Goal: Register for event/course

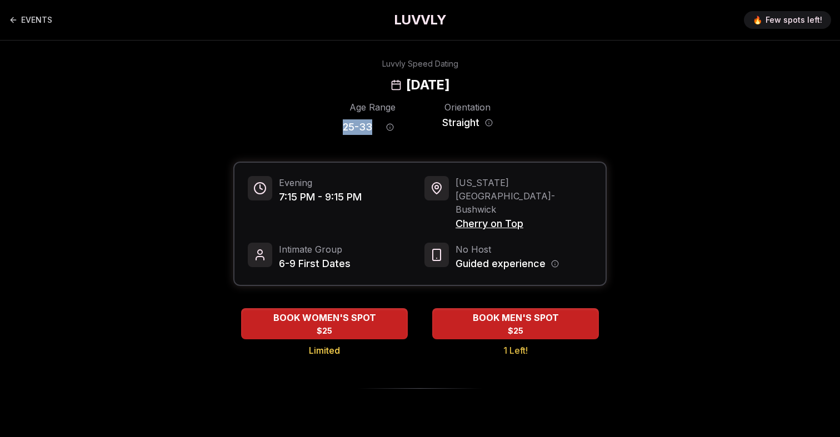
drag, startPoint x: 371, startPoint y: 129, endPoint x: 339, endPoint y: 129, distance: 32.2
click at [339, 129] on div "Age Range 25 - 33 Orientation Straight" at bounding box center [419, 120] width 373 height 39
copy span "25 - 33"
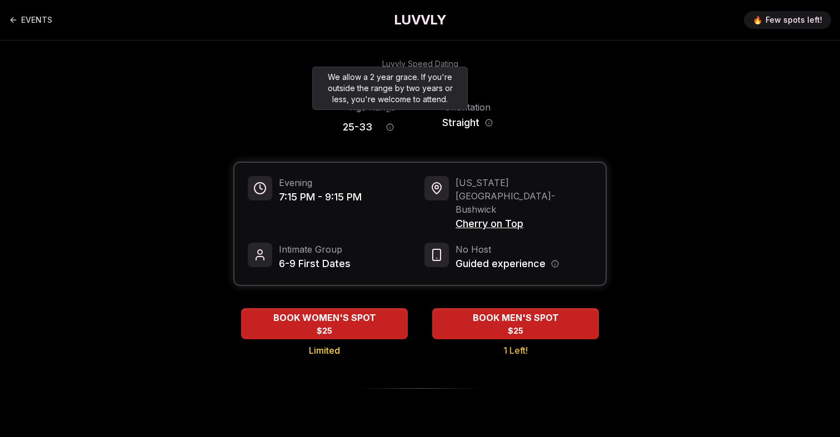
click at [365, 88] on div "We allow a 2 year grace. If you're outside the range by two years or less, you'…" at bounding box center [389, 88] width 155 height 43
click at [356, 67] on div "We allow a 2 year grace. If you're outside the range by two years or less, you'…" at bounding box center [389, 88] width 155 height 43
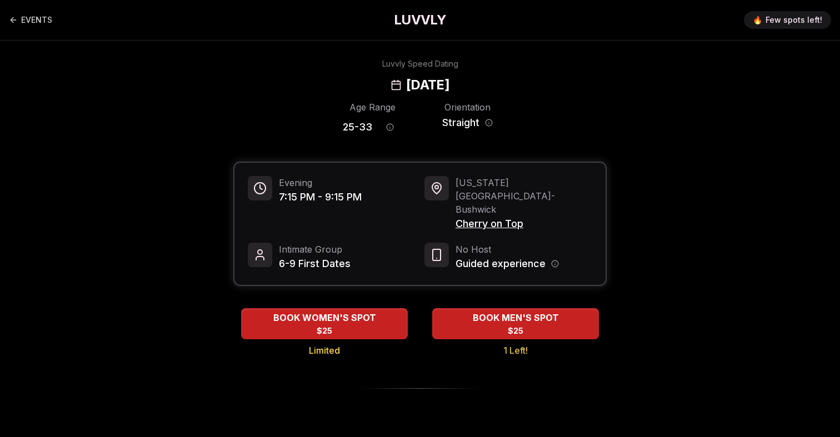
click at [290, 60] on div "Luvvly Speed Dating Tuesday, September 23rd" at bounding box center [420, 76] width 760 height 36
click at [406, 82] on h2 "[DATE]" at bounding box center [427, 85] width 43 height 18
copy h2 "Tuesday"
drag, startPoint x: 377, startPoint y: 125, endPoint x: 335, endPoint y: 126, distance: 41.6
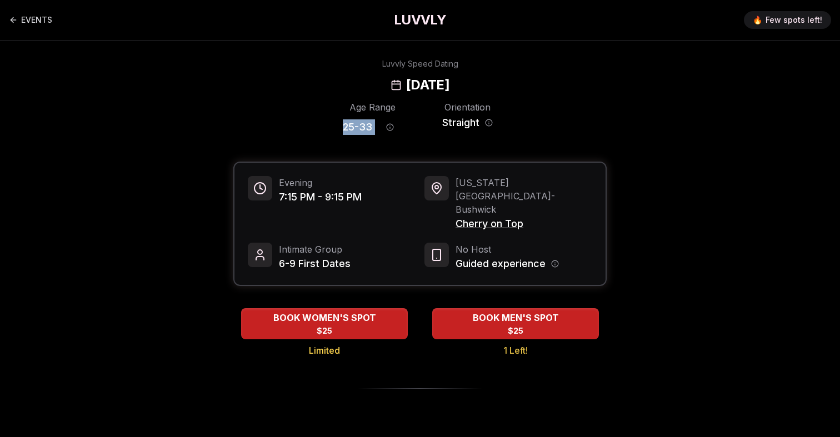
click at [335, 126] on div "Age Range 25 - 33 Orientation Straight" at bounding box center [419, 120] width 373 height 39
copy div "25 - 33"
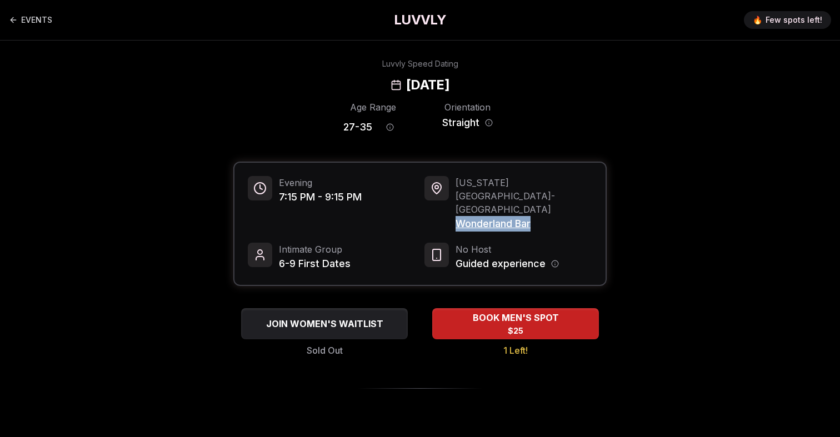
drag, startPoint x: 540, startPoint y: 197, endPoint x: 459, endPoint y: 199, distance: 81.1
click at [459, 216] on span "Wonderland Bar" at bounding box center [523, 224] width 137 height 16
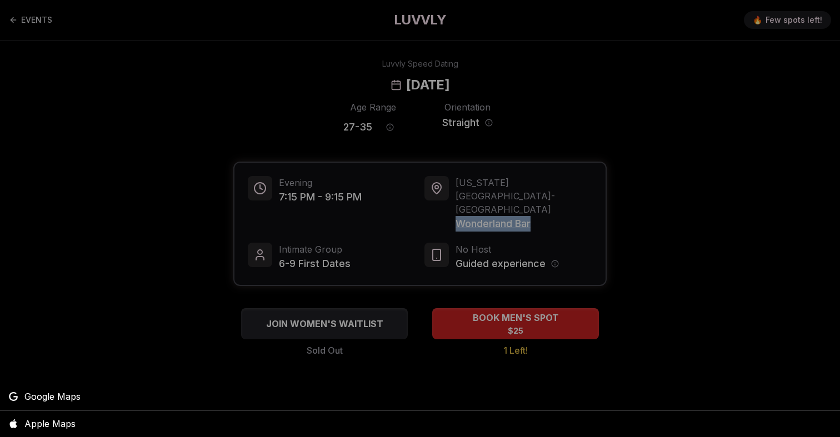
copy span "Wonderland Bar"
click at [684, 114] on div at bounding box center [420, 218] width 840 height 437
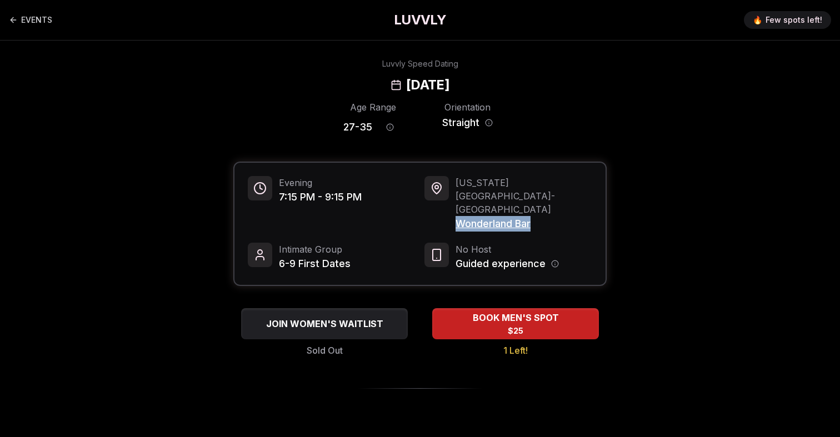
drag, startPoint x: 541, startPoint y: 199, endPoint x: 455, endPoint y: 200, distance: 85.5
click at [455, 216] on span "Wonderland Bar" at bounding box center [523, 224] width 137 height 16
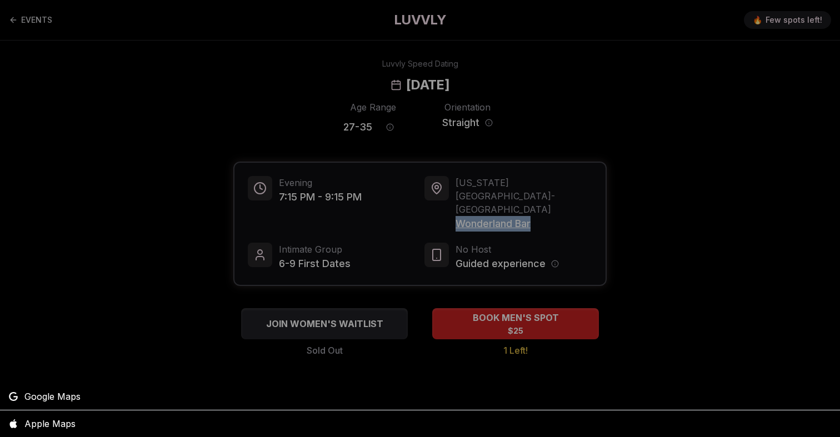
copy span "Wonderland Bar"
click at [572, 87] on div at bounding box center [420, 218] width 840 height 437
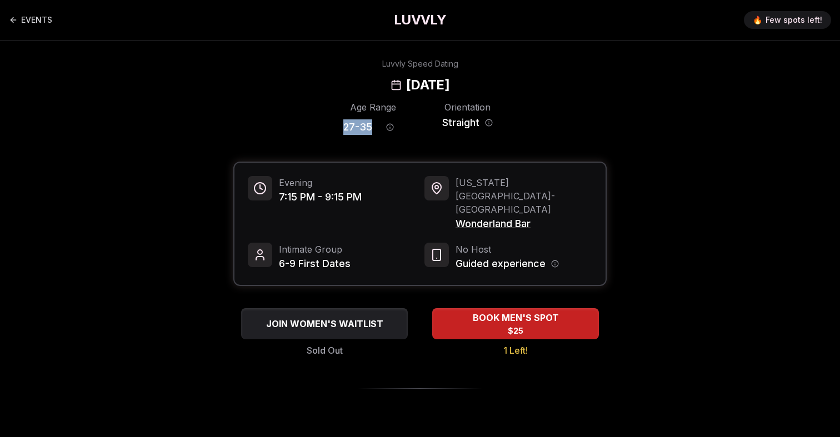
drag, startPoint x: 333, startPoint y: 125, endPoint x: 373, endPoint y: 132, distance: 40.1
click at [373, 132] on div "Age Range 27 - 35 Orientation Straight" at bounding box center [419, 120] width 373 height 39
copy span "27 - 35"
drag, startPoint x: 542, startPoint y: 197, endPoint x: 455, endPoint y: 197, distance: 87.2
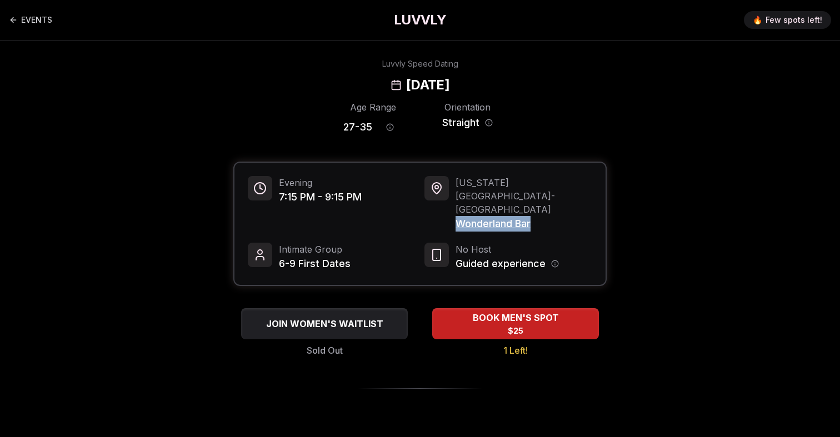
click at [455, 197] on div "New York City - East Village Wonderland Bar" at bounding box center [508, 204] width 168 height 56
copy span "Wonderland Bar"
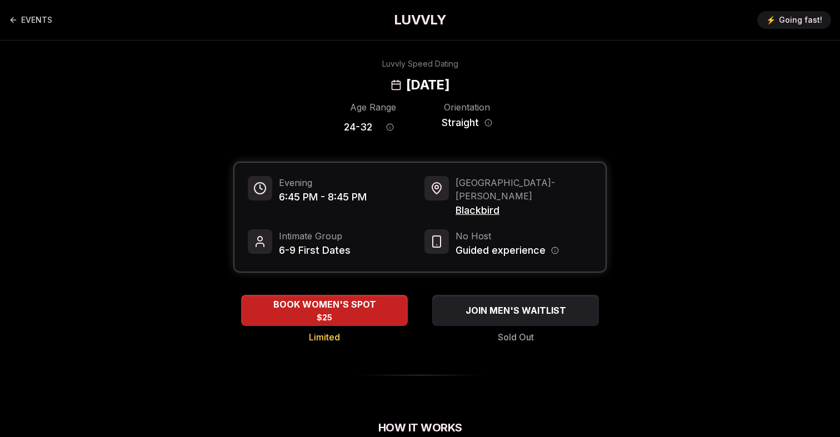
click at [406, 83] on h2 "[DATE]" at bounding box center [427, 85] width 43 height 18
copy h2 "Tuesday"
drag, startPoint x: 300, startPoint y: 200, endPoint x: 279, endPoint y: 200, distance: 21.7
click at [279, 200] on span "6:45 PM - 8:45 PM" at bounding box center [323, 197] width 88 height 16
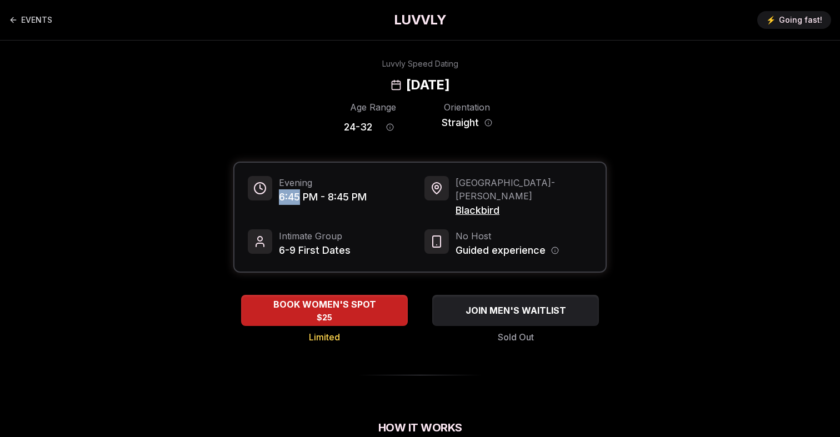
copy span "6:45"
drag, startPoint x: 510, startPoint y: 200, endPoint x: 456, endPoint y: 200, distance: 54.4
click at [456, 203] on span "Blackbird" at bounding box center [523, 211] width 137 height 16
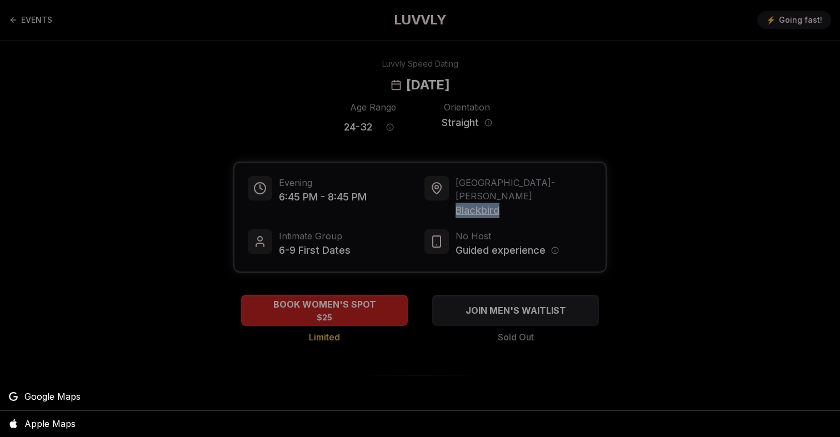
copy span "Blackbird"
click at [376, 67] on div at bounding box center [420, 218] width 840 height 437
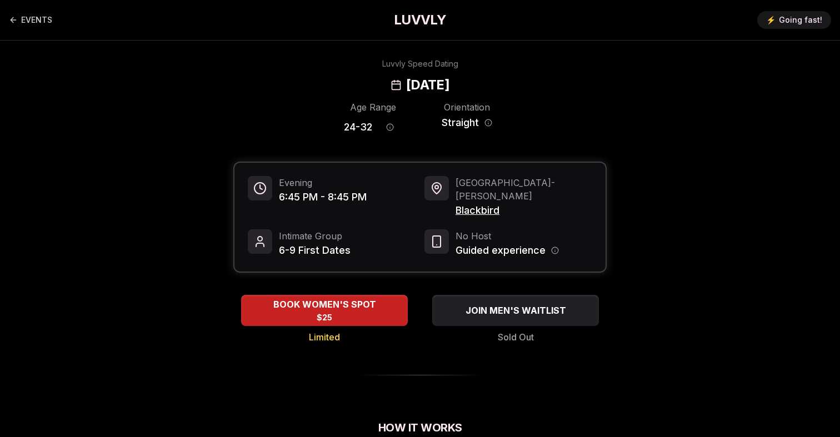
drag, startPoint x: 338, startPoint y: 86, endPoint x: 554, endPoint y: 84, distance: 215.5
click at [554, 84] on div "Luvvly Speed Dating [DATE]" at bounding box center [420, 76] width 760 height 36
click at [449, 83] on h2 "Tuesday, September 23rd" at bounding box center [427, 85] width 43 height 18
drag, startPoint x: 499, startPoint y: 84, endPoint x: 338, endPoint y: 82, distance: 161.6
click at [406, 82] on h2 "Tuesday, September 23rd" at bounding box center [427, 85] width 43 height 18
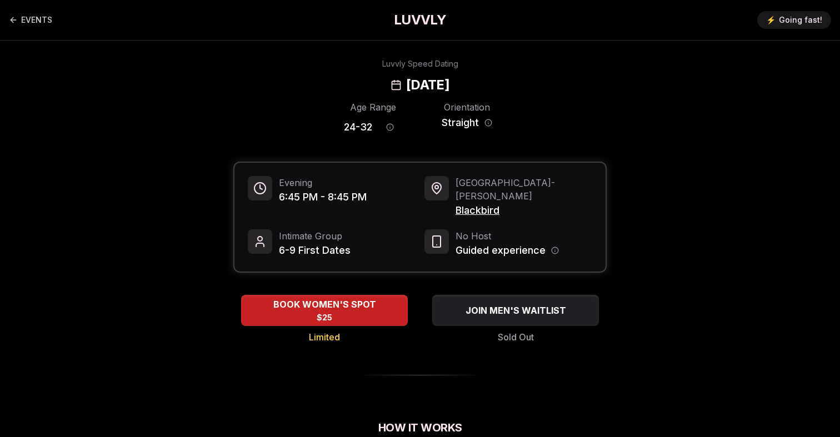
copy h2 "Tuesday, September 23"
drag, startPoint x: 300, startPoint y: 198, endPoint x: 270, endPoint y: 198, distance: 29.4
click at [270, 198] on div "Evening 6:45 PM - 8:45 PM" at bounding box center [332, 197] width 168 height 42
click at [284, 193] on span "6:45 PM - 8:45 PM" at bounding box center [323, 197] width 88 height 16
drag, startPoint x: 280, startPoint y: 193, endPoint x: 299, endPoint y: 198, distance: 19.0
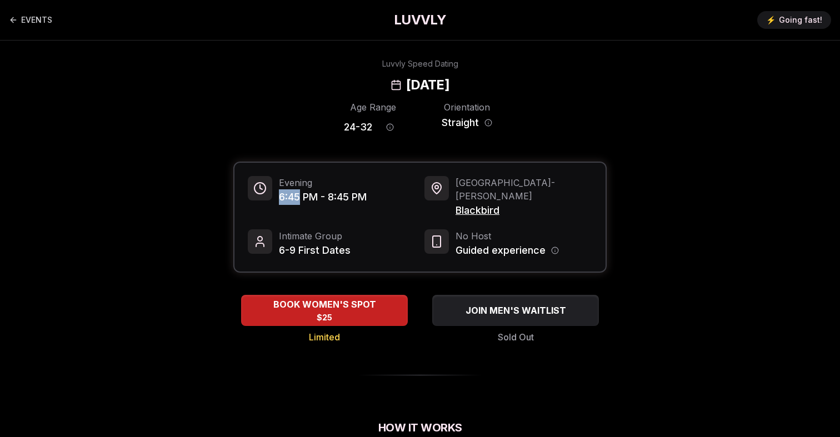
click at [299, 198] on span "6:45 PM - 8:45 PM" at bounding box center [323, 197] width 88 height 16
copy span "6:45"
drag, startPoint x: 471, startPoint y: 196, endPoint x: 453, endPoint y: 197, distance: 18.9
click at [453, 197] on div "San Francisco - Castro Blackbird" at bounding box center [508, 197] width 168 height 42
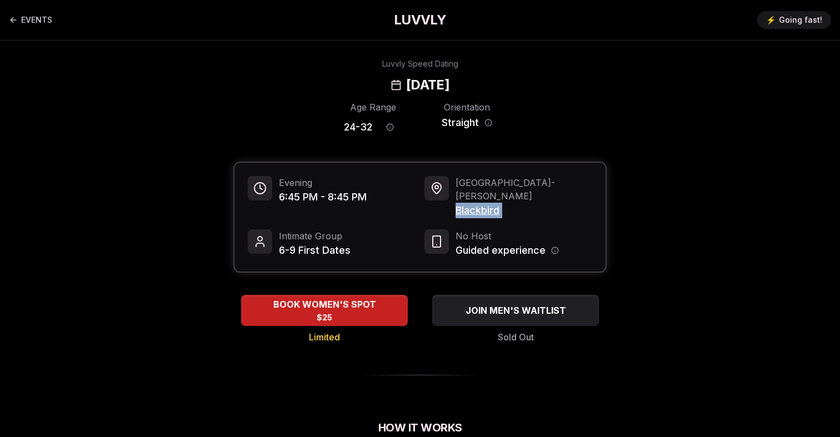
drag, startPoint x: 453, startPoint y: 197, endPoint x: 509, endPoint y: 196, distance: 56.1
click at [509, 196] on div "San Francisco - Castro Blackbird" at bounding box center [508, 197] width 168 height 42
drag, startPoint x: 336, startPoint y: 128, endPoint x: 371, endPoint y: 130, distance: 35.6
click at [371, 130] on div "Age Range 24 - 32 Orientation Straight" at bounding box center [419, 120] width 373 height 39
copy span "24 - 32"
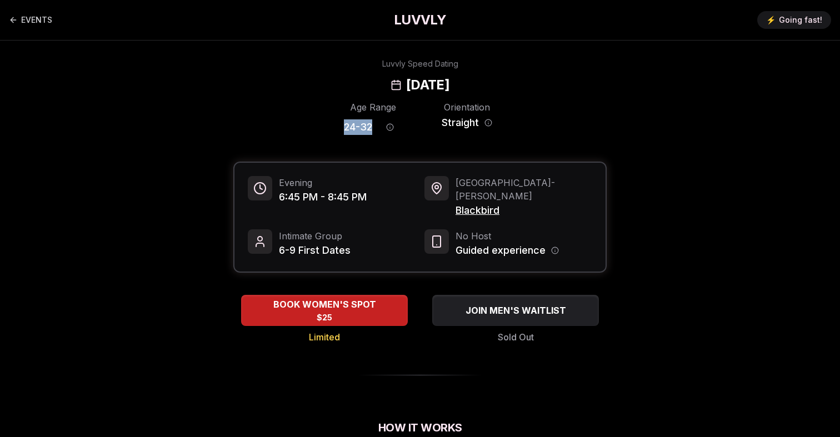
click at [368, 128] on span "24 - 32" at bounding box center [358, 127] width 28 height 16
drag, startPoint x: 373, startPoint y: 128, endPoint x: 337, endPoint y: 128, distance: 35.5
click at [337, 128] on div "Age Range 24 - 32 Orientation Straight" at bounding box center [419, 120] width 373 height 39
copy span "24 - 32"
drag, startPoint x: 493, startPoint y: 81, endPoint x: 431, endPoint y: 81, distance: 61.6
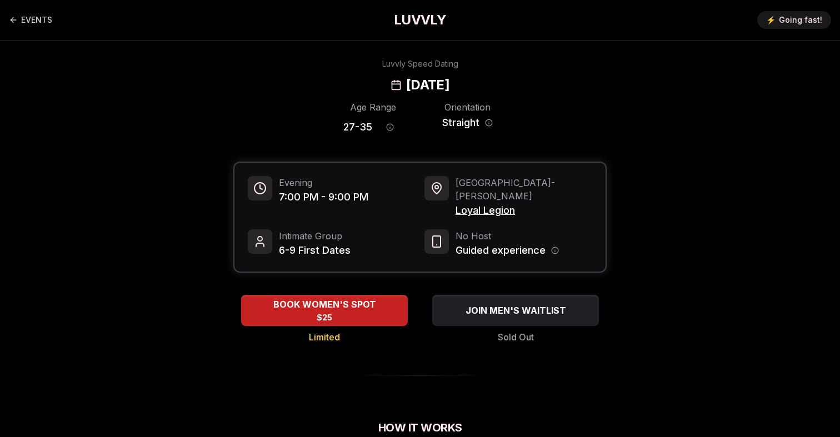
click at [431, 81] on div "Luvvly Speed Dating [DATE]" at bounding box center [420, 76] width 760 height 36
click at [449, 86] on h2 "[DATE]" at bounding box center [427, 85] width 43 height 18
drag, startPoint x: 499, startPoint y: 86, endPoint x: 336, endPoint y: 82, distance: 162.7
click at [406, 82] on h2 "[DATE]" at bounding box center [427, 85] width 43 height 18
copy h2 "Tuesday, September 23"
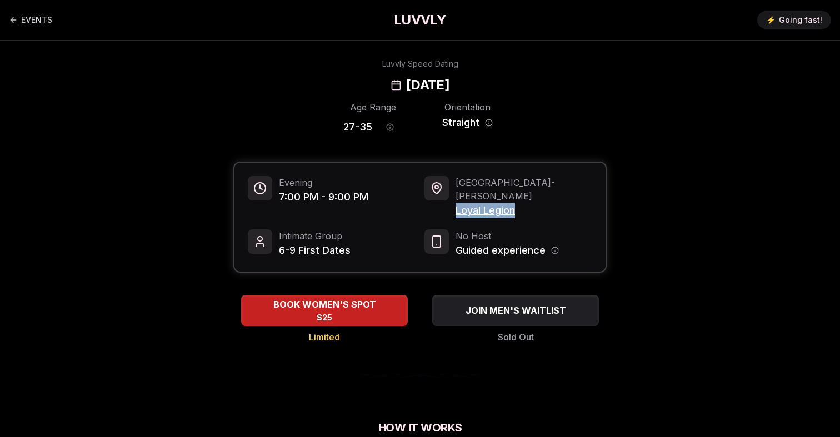
drag, startPoint x: 529, startPoint y: 199, endPoint x: 453, endPoint y: 199, distance: 76.1
click at [453, 199] on div "Portland - Buckman Loyal Legion" at bounding box center [508, 197] width 168 height 42
copy span "Loyal Legion"
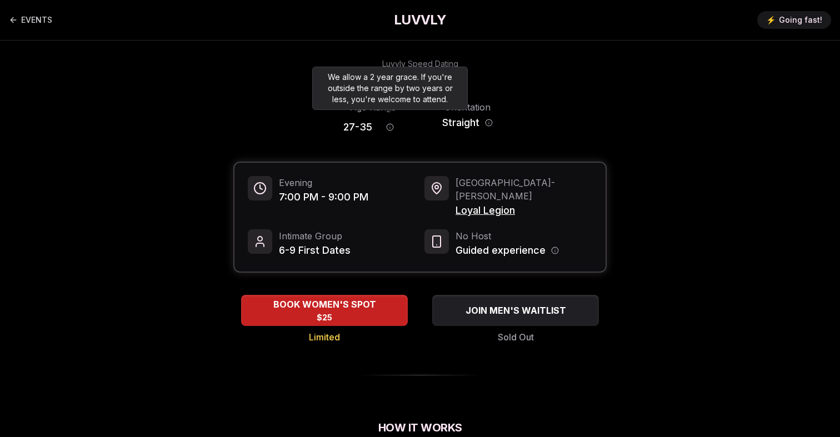
click at [371, 82] on div "We allow a 2 year grace. If you're outside the range by two years or less, you'…" at bounding box center [389, 88] width 155 height 43
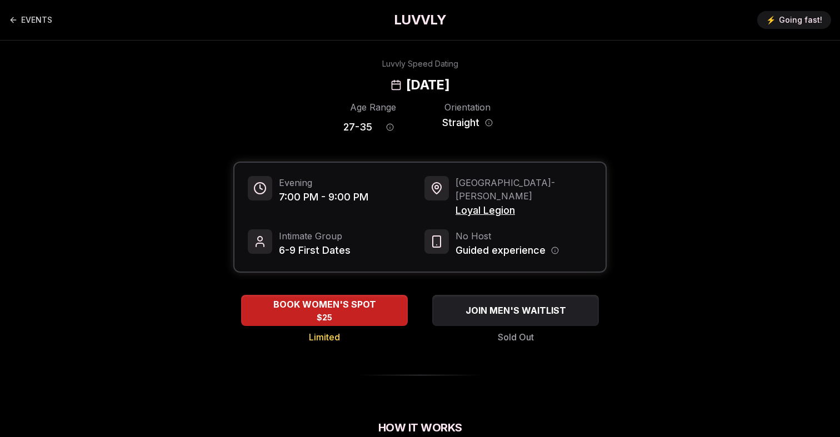
click at [272, 87] on div "Luvvly Speed Dating Tuesday, September 23rd" at bounding box center [420, 76] width 760 height 36
click at [406, 83] on h2 "[DATE]" at bounding box center [427, 85] width 43 height 18
copy h2 "Tuesday"
drag, startPoint x: 524, startPoint y: 197, endPoint x: 456, endPoint y: 197, distance: 67.2
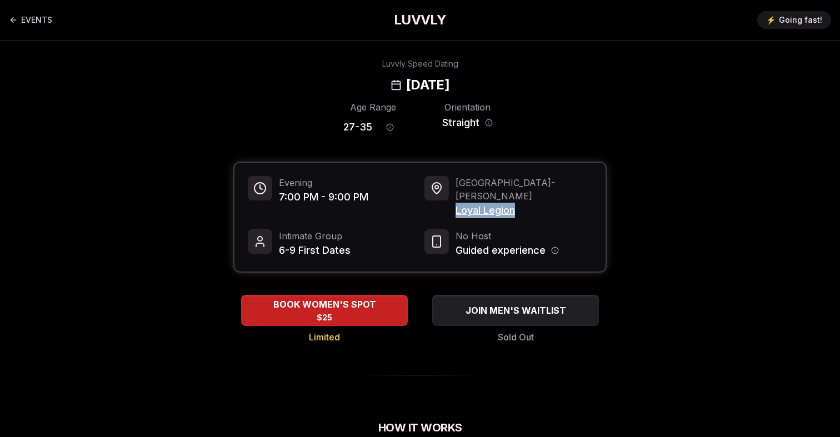
click at [456, 203] on span "Loyal Legion" at bounding box center [523, 211] width 137 height 16
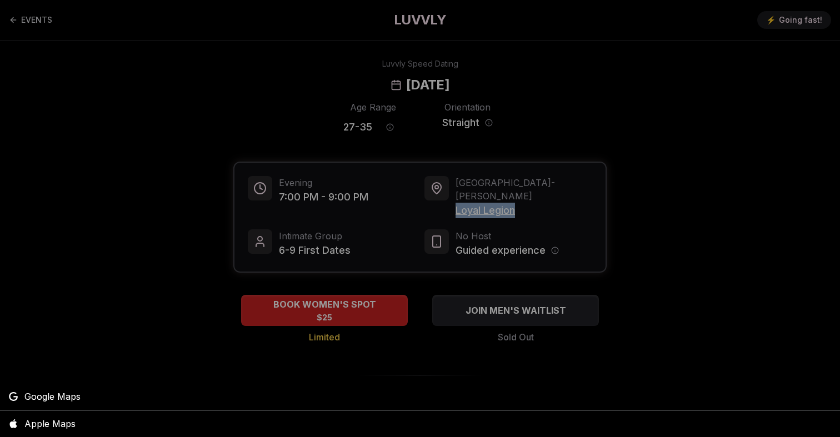
copy span "Loyal Legion"
click at [371, 126] on div at bounding box center [420, 218] width 840 height 437
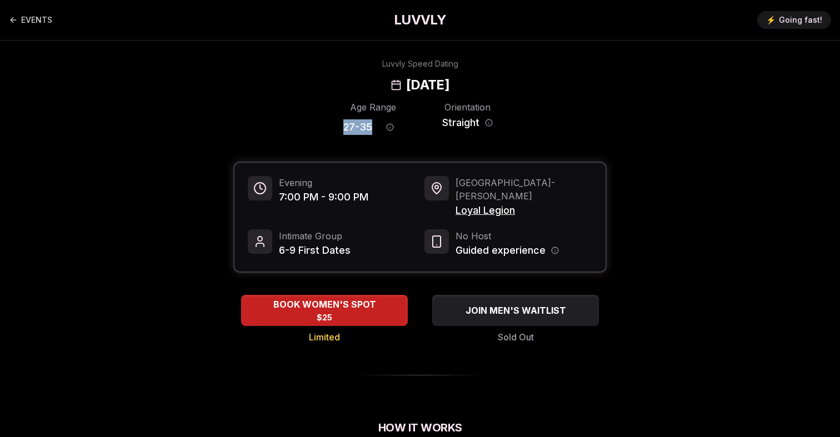
drag, startPoint x: 371, startPoint y: 127, endPoint x: 333, endPoint y: 127, distance: 38.9
click at [333, 127] on div "Age Range 27 - 35 Orientation Straight" at bounding box center [419, 120] width 373 height 39
copy span "27 - 35"
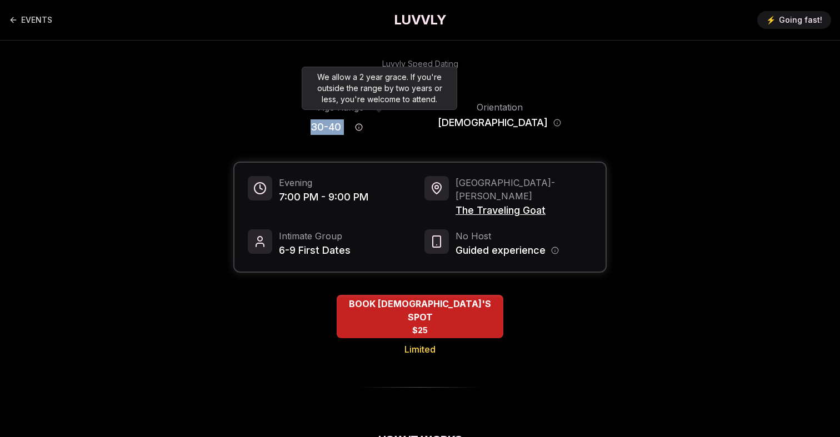
drag, startPoint x: 331, startPoint y: 127, endPoint x: 366, endPoint y: 130, distance: 35.1
click at [366, 130] on div "30 - 40" at bounding box center [340, 127] width 61 height 24
copy div "30 - 40"
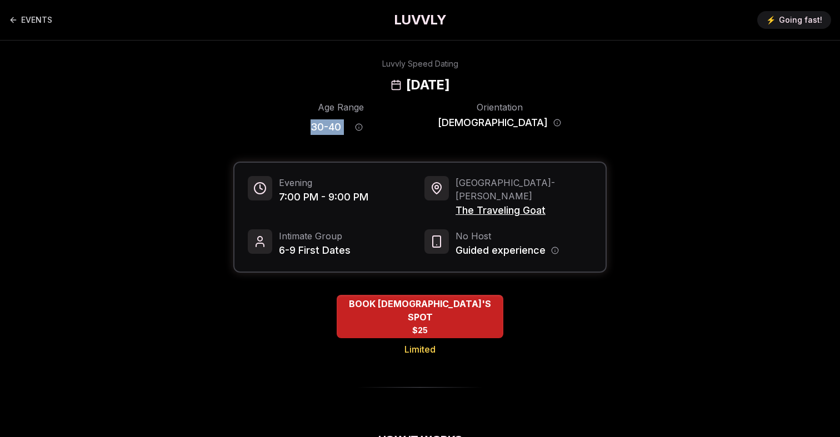
drag, startPoint x: 499, startPoint y: 84, endPoint x: 333, endPoint y: 84, distance: 165.5
click at [390, 84] on div "[DATE]" at bounding box center [419, 85] width 59 height 18
copy h2 "[DATE]"
drag, startPoint x: 554, startPoint y: 197, endPoint x: 456, endPoint y: 202, distance: 97.9
click at [456, 202] on div "Seattle - [PERSON_NAME] The Traveling Goat" at bounding box center [508, 197] width 168 height 42
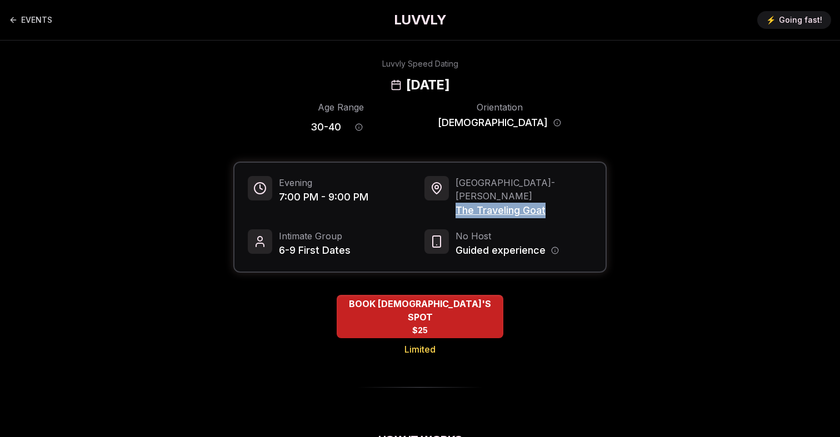
copy span "The Traveling Goat"
click at [359, 76] on div "Luvvly Speed Dating [DATE]" at bounding box center [420, 76] width 760 height 36
click at [406, 83] on h2 "[DATE]" at bounding box center [427, 85] width 43 height 18
copy h2 "[DATE]"
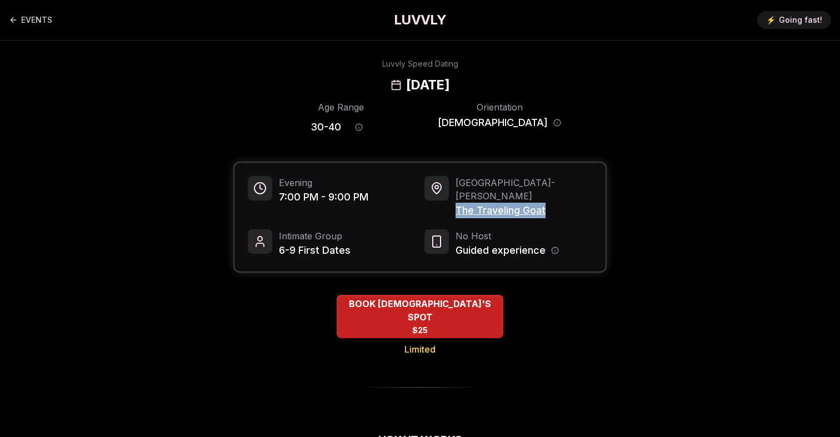
drag, startPoint x: 455, startPoint y: 193, endPoint x: 563, endPoint y: 201, distance: 108.6
click at [563, 201] on div "Seattle - Queen Anne The Traveling Goat" at bounding box center [508, 197] width 168 height 42
copy span "The Traveling Goat"
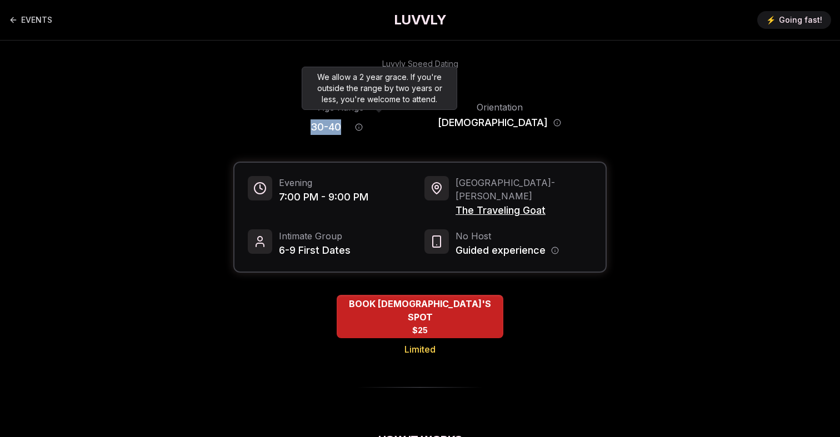
drag, startPoint x: 361, startPoint y: 130, endPoint x: 318, endPoint y: 130, distance: 43.9
click at [318, 130] on div "Age Range 30 - 40 Orientation Queer Women" at bounding box center [419, 120] width 373 height 39
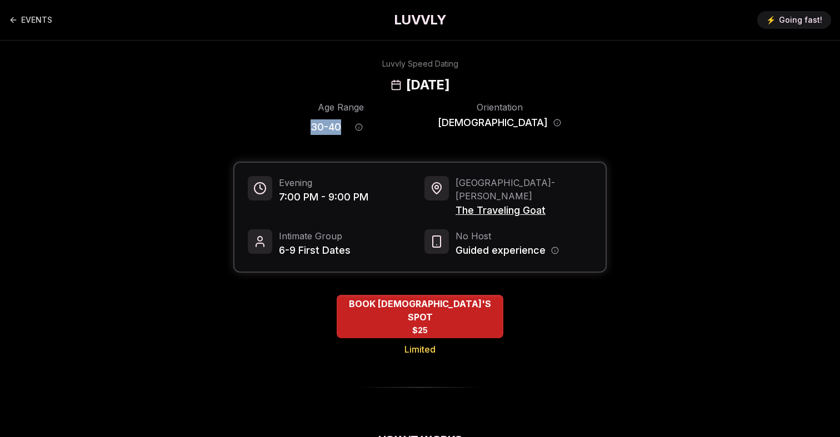
copy span "30 - 40"
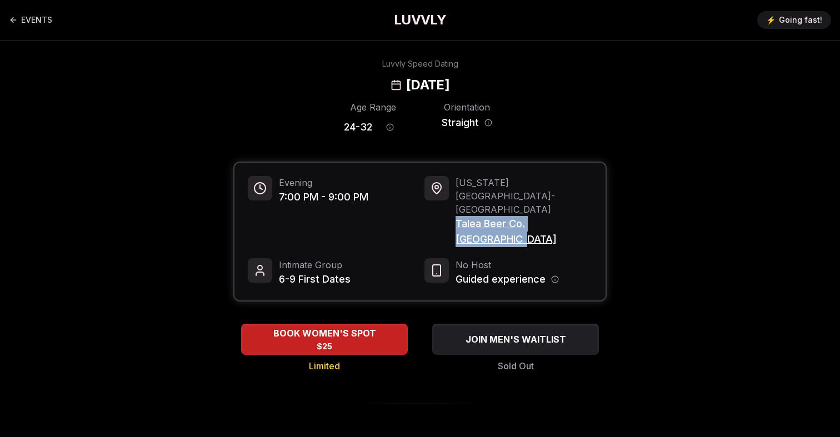
drag, startPoint x: 454, startPoint y: 195, endPoint x: 593, endPoint y: 197, distance: 138.8
click at [593, 197] on div "Evening 7:00 PM - 9:00 PM New York City - Williamsburg Talea Beer Co. Williamsb…" at bounding box center [419, 232] width 371 height 138
copy span "Talea Beer Co. Williamsburg"
click at [406, 84] on h2 "[DATE]" at bounding box center [427, 85] width 43 height 18
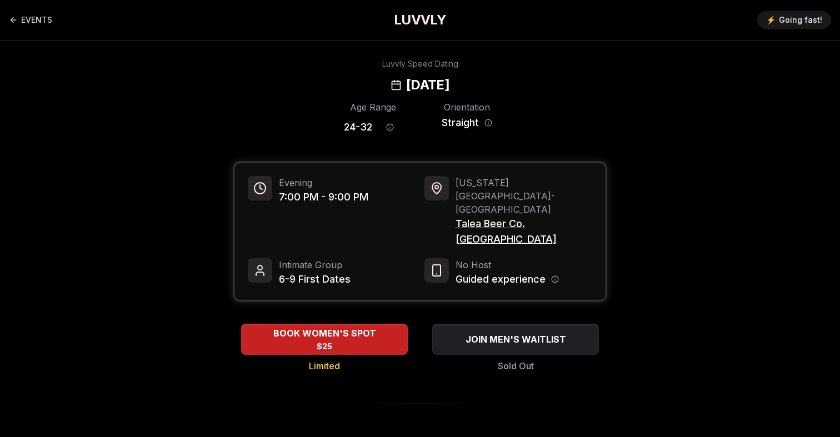
copy h2 "Wednesday"
drag, startPoint x: 458, startPoint y: 196, endPoint x: 601, endPoint y: 199, distance: 143.3
click at [601, 199] on div "Evening 7:00 PM - 9:00 PM New York City - Williamsburg Talea Beer Co. Williamsb…" at bounding box center [419, 232] width 371 height 138
copy span "Talea Beer Co. Williamsburg"
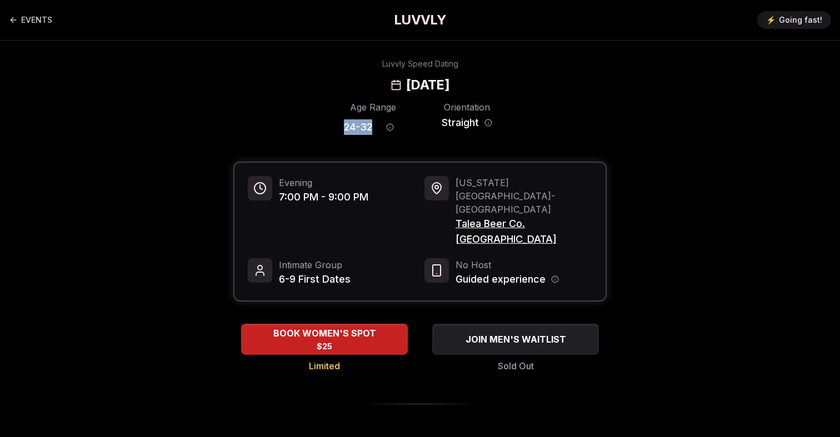
drag, startPoint x: 370, startPoint y: 128, endPoint x: 333, endPoint y: 129, distance: 37.8
click at [333, 129] on div "Age Range 24 - 32 Orientation Straight" at bounding box center [419, 120] width 373 height 39
copy span "24 - 32"
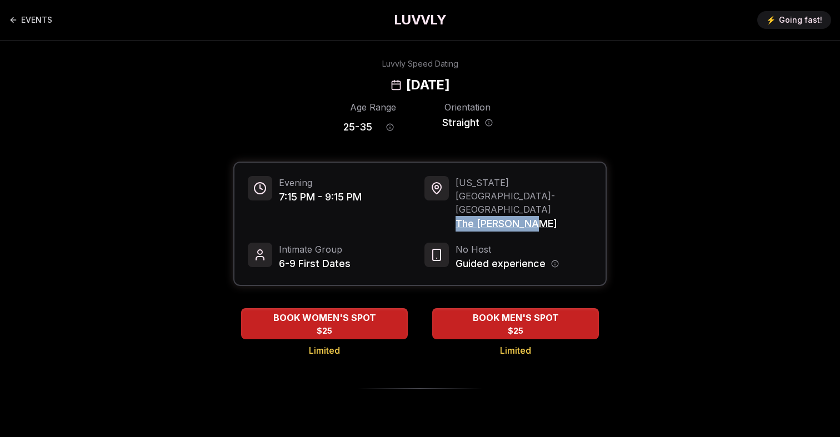
drag, startPoint x: 545, startPoint y: 198, endPoint x: 458, endPoint y: 197, distance: 86.6
click at [458, 216] on span "The [PERSON_NAME]" at bounding box center [523, 224] width 137 height 16
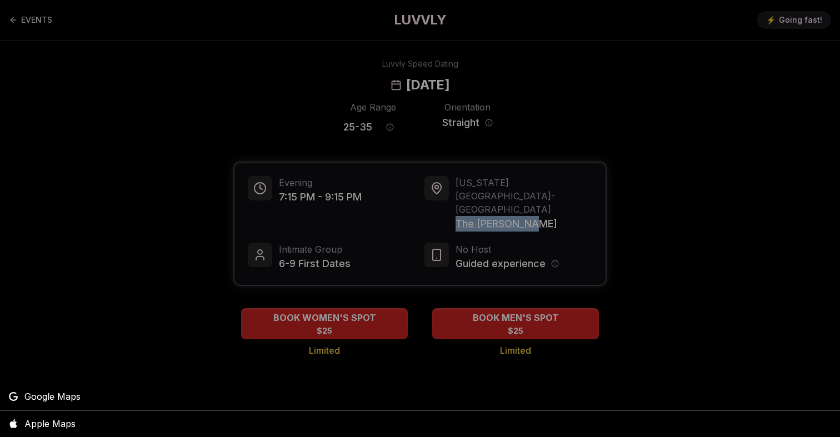
copy span "The [PERSON_NAME]"
click at [504, 199] on div at bounding box center [420, 218] width 840 height 437
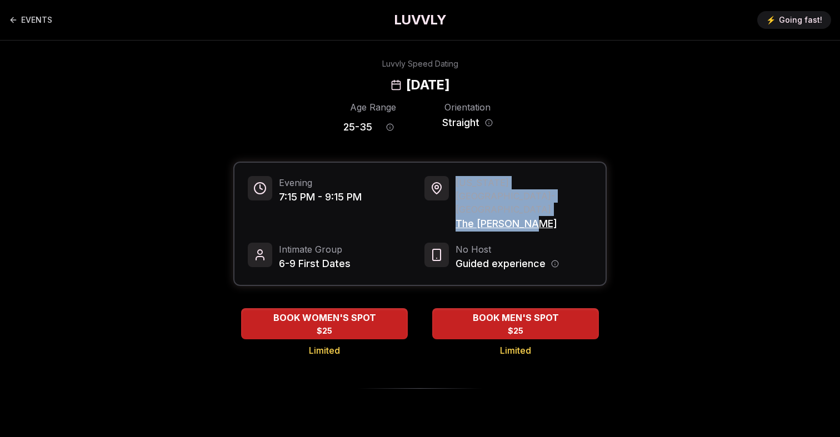
drag, startPoint x: 559, startPoint y: 199, endPoint x: 450, endPoint y: 199, distance: 108.3
click at [450, 199] on div "[US_STATE][GEOGRAPHIC_DATA] - [GEOGRAPHIC_DATA] The [PERSON_NAME]" at bounding box center [508, 204] width 168 height 56
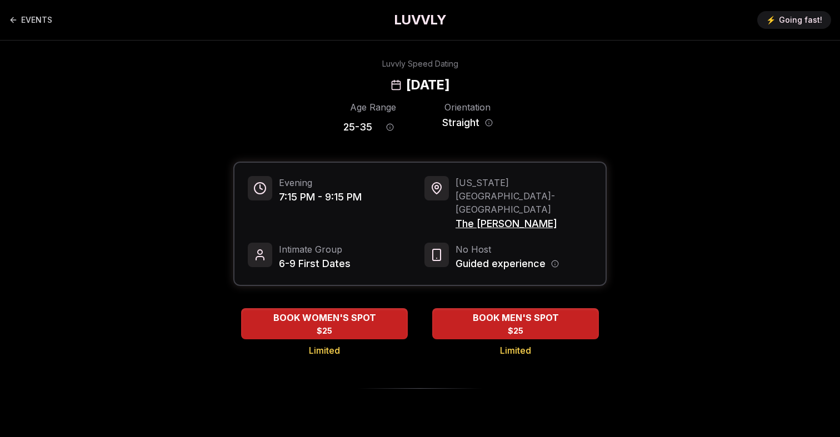
click at [450, 199] on div "[US_STATE][GEOGRAPHIC_DATA] - [GEOGRAPHIC_DATA] The [PERSON_NAME]" at bounding box center [508, 204] width 168 height 56
drag, startPoint x: 454, startPoint y: 198, endPoint x: 564, endPoint y: 199, distance: 109.9
click at [564, 199] on div "[US_STATE][GEOGRAPHIC_DATA] - [GEOGRAPHIC_DATA] The [PERSON_NAME]" at bounding box center [508, 204] width 168 height 56
copy span "The [PERSON_NAME]"
drag, startPoint x: 335, startPoint y: 128, endPoint x: 374, endPoint y: 128, distance: 38.9
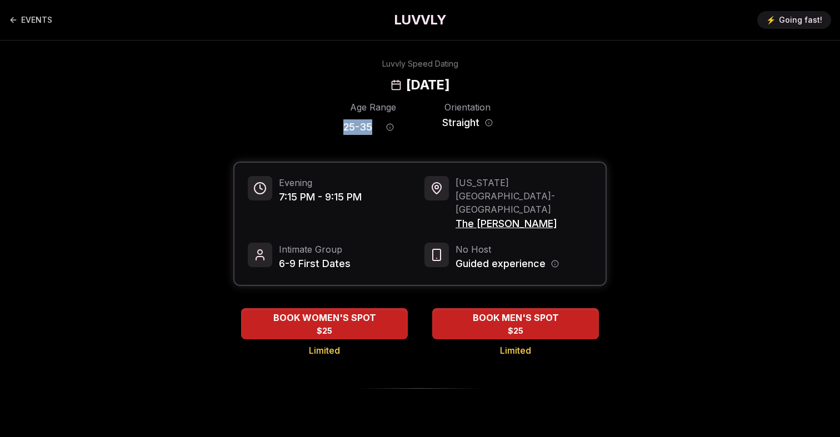
click at [374, 128] on div "Age Range 25 - 35 Orientation Straight" at bounding box center [419, 120] width 373 height 39
copy span "25 - 35"
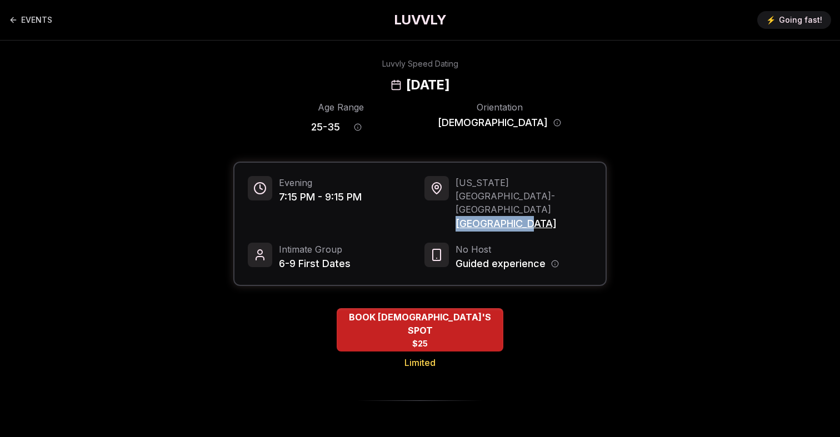
drag, startPoint x: 529, startPoint y: 202, endPoint x: 455, endPoint y: 203, distance: 73.3
click at [455, 216] on span "Lavender Lake" at bounding box center [523, 224] width 137 height 16
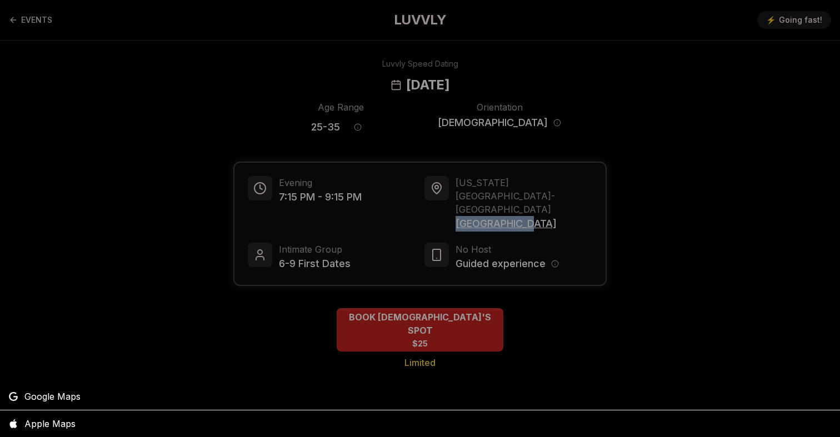
copy span "Lavender Lake"
click at [385, 83] on div at bounding box center [420, 218] width 840 height 437
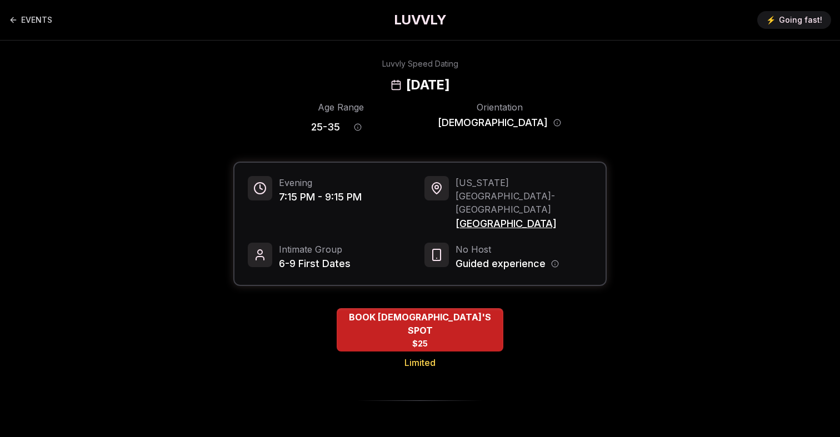
drag, startPoint x: 413, startPoint y: 86, endPoint x: 309, endPoint y: 85, distance: 104.4
click at [309, 85] on div "Luvvly Speed Dating Wednesday, September 24th" at bounding box center [420, 76] width 760 height 36
copy h2 "Wednesday,"
drag, startPoint x: 361, startPoint y: 126, endPoint x: 321, endPoint y: 126, distance: 40.5
click at [321, 126] on div "Age Range 25 - 35" at bounding box center [340, 120] width 123 height 39
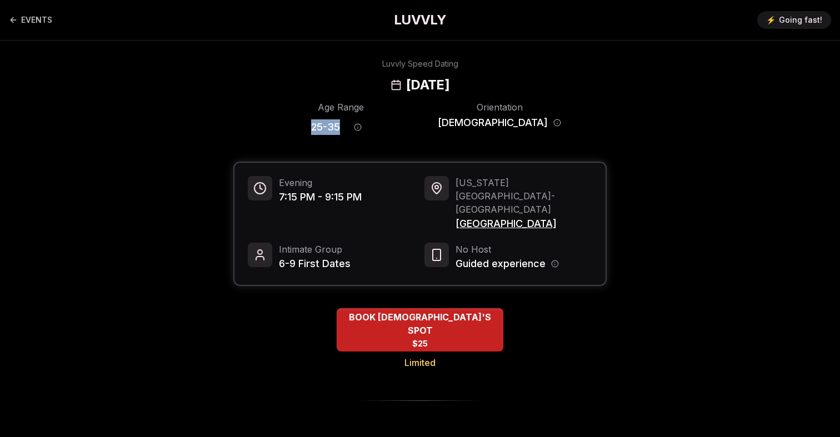
copy span "25 - 35"
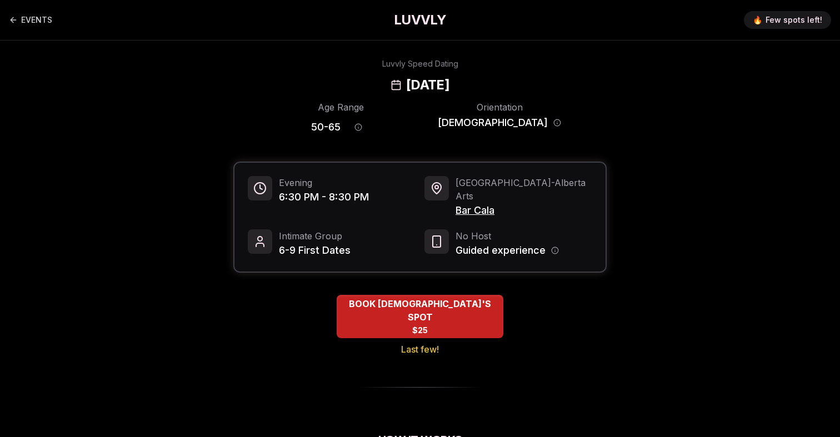
drag, startPoint x: 406, startPoint y: 84, endPoint x: 324, endPoint y: 84, distance: 82.7
click at [390, 84] on div "[DATE]" at bounding box center [419, 85] width 59 height 18
copy h2 "Wednesday"
drag, startPoint x: 508, startPoint y: 200, endPoint x: 455, endPoint y: 200, distance: 52.2
click at [455, 203] on span "Bar Cala" at bounding box center [523, 211] width 137 height 16
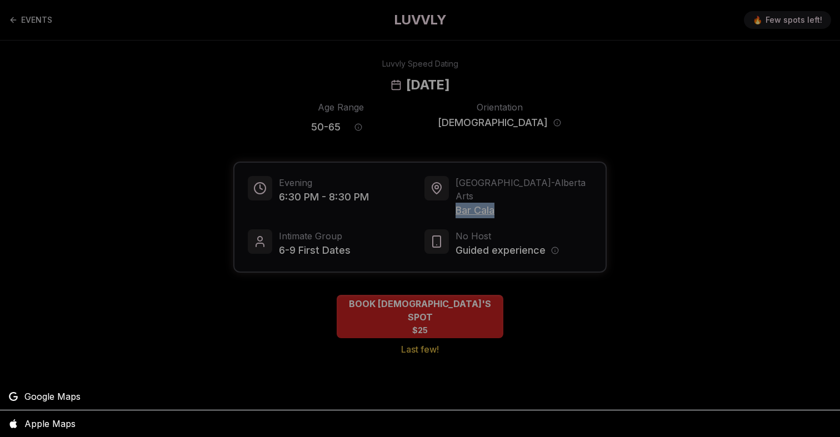
copy span "Bar Cala"
click at [394, 74] on div at bounding box center [420, 218] width 840 height 437
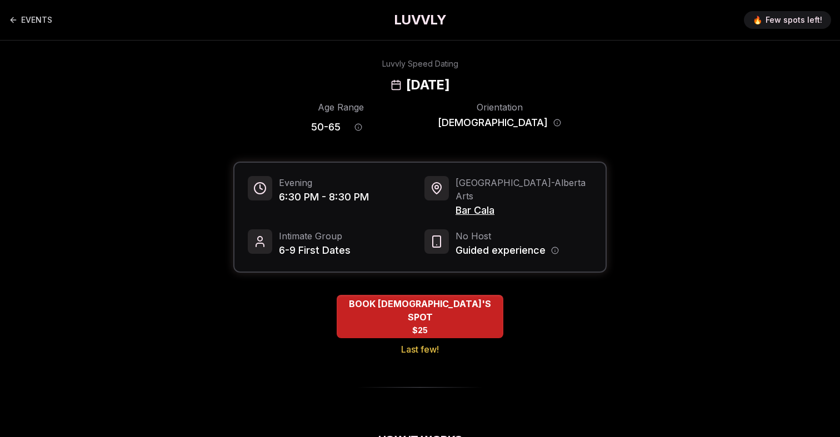
drag, startPoint x: 412, startPoint y: 88, endPoint x: 305, endPoint y: 88, distance: 106.6
click at [305, 88] on div "Luvvly Speed Dating Wednesday, September 24th" at bounding box center [420, 76] width 760 height 36
copy h2 "Wednesday,"
drag, startPoint x: 363, startPoint y: 125, endPoint x: 320, endPoint y: 125, distance: 42.8
click at [320, 125] on div "Age Range 50 - 65 Orientation Queer Women" at bounding box center [419, 120] width 373 height 39
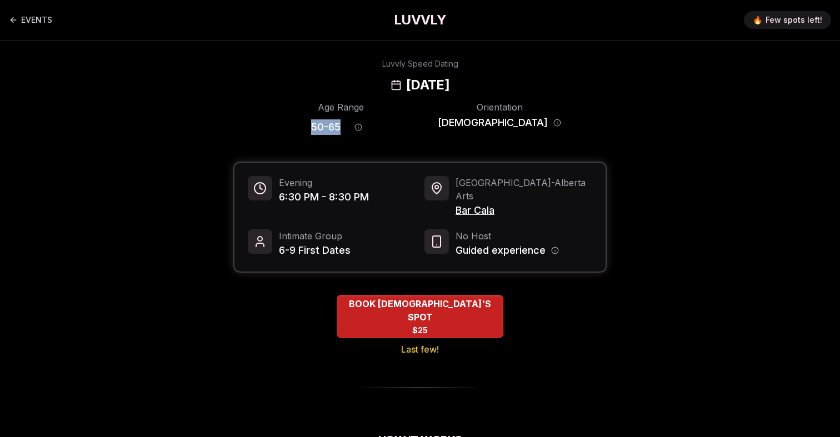
copy span "50 - 65"
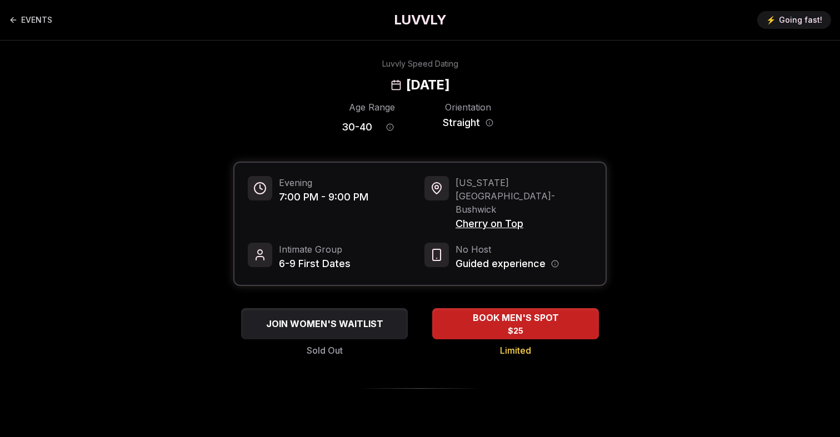
click at [406, 85] on h2 "[DATE]" at bounding box center [427, 85] width 43 height 18
copy h2 "[DATE]"
drag, startPoint x: 528, startPoint y: 91, endPoint x: 523, endPoint y: 89, distance: 5.8
click at [524, 91] on div "Luvvly Speed Dating [DATE]" at bounding box center [420, 76] width 760 height 36
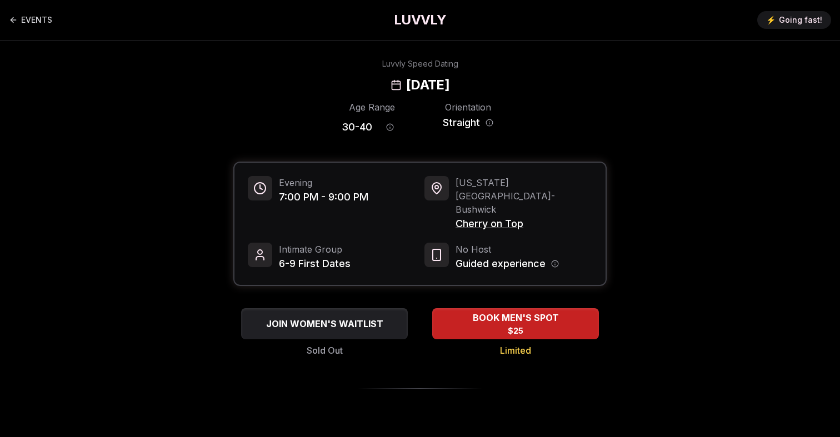
drag, startPoint x: 505, startPoint y: 84, endPoint x: 328, endPoint y: 86, distance: 177.1
click at [390, 86] on div "[DATE]" at bounding box center [419, 85] width 59 height 18
copy h2 "[DATE]"
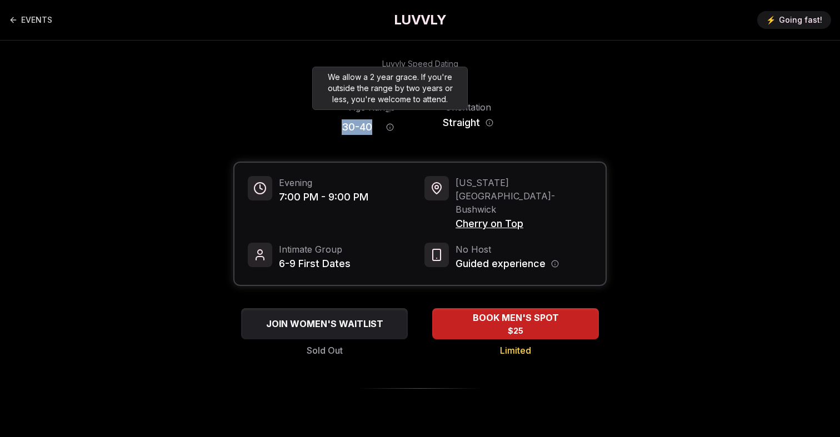
drag, startPoint x: 372, startPoint y: 127, endPoint x: 328, endPoint y: 127, distance: 44.4
click at [328, 127] on div "Age Range 30 - 40 Orientation Straight" at bounding box center [419, 120] width 373 height 39
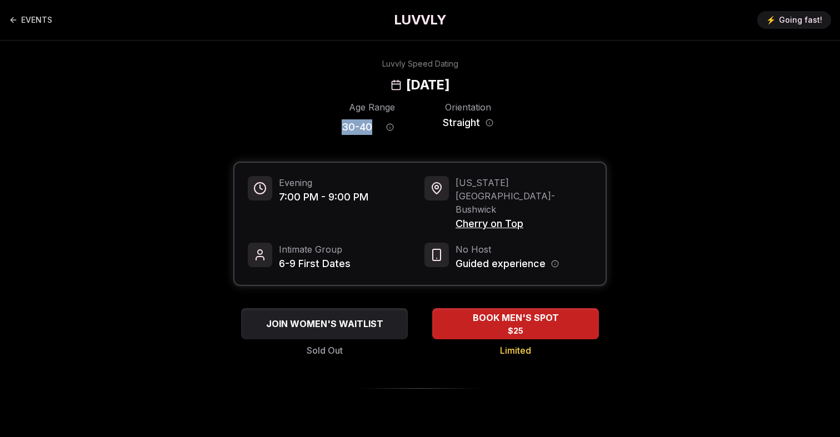
copy span "30 - 40"
click at [406, 84] on h2 "[DATE]" at bounding box center [427, 85] width 43 height 18
copy h2 "[DATE]"
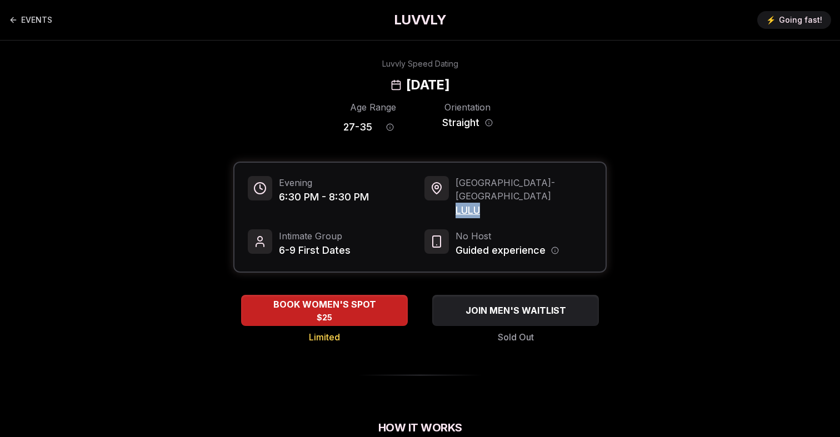
drag, startPoint x: 486, startPoint y: 198, endPoint x: 453, endPoint y: 199, distance: 32.8
click at [453, 199] on div "Portland - Central Eastside LULU" at bounding box center [508, 197] width 168 height 42
copy span "LULU"
click at [406, 83] on h2 "Thursday, September 25th" at bounding box center [427, 85] width 43 height 18
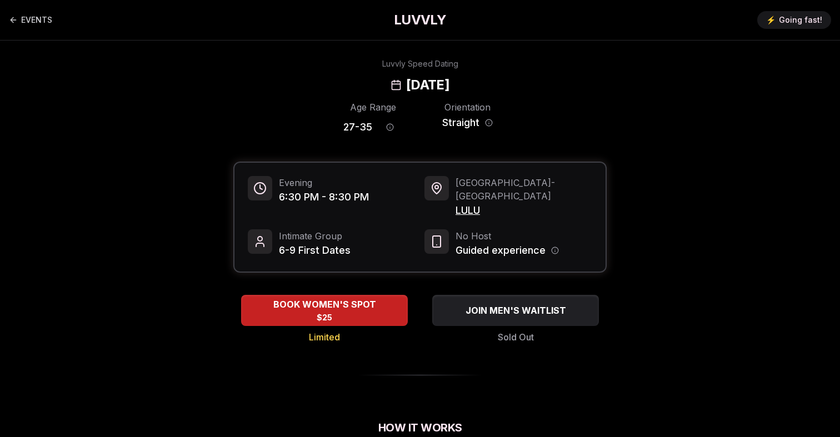
copy h2 "Thursday"
drag, startPoint x: 526, startPoint y: 84, endPoint x: 331, endPoint y: 84, distance: 194.9
click at [331, 84] on div "Luvvly Speed Dating Thursday, September 25th" at bounding box center [420, 76] width 760 height 36
copy h2 "Thursday, September 25th"
click at [406, 81] on h2 "Thursday, September 25th" at bounding box center [427, 85] width 43 height 18
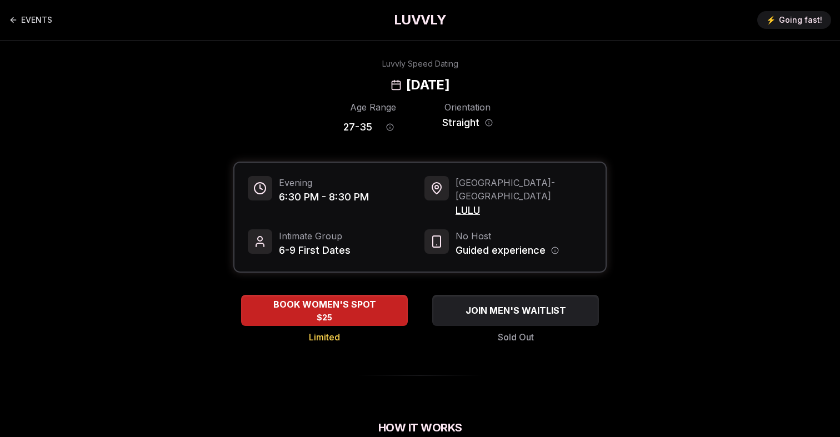
drag, startPoint x: 405, startPoint y: 86, endPoint x: 315, endPoint y: 86, distance: 90.0
click at [315, 86] on div "Luvvly Speed Dating Thursday, September 25th" at bounding box center [420, 76] width 760 height 36
copy h2 "Thursday,"
drag, startPoint x: 371, startPoint y: 128, endPoint x: 339, endPoint y: 128, distance: 32.2
click at [339, 128] on div "Age Range 27 - 35 Orientation Straight" at bounding box center [419, 120] width 373 height 39
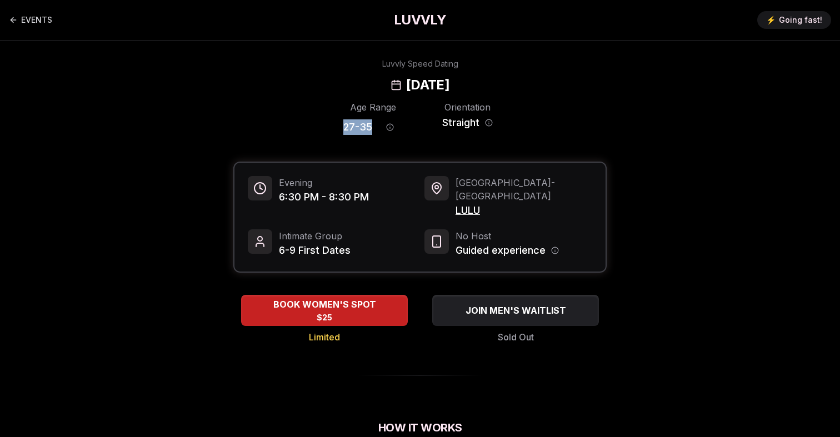
copy span "27 - 35"
